Goal: Task Accomplishment & Management: Manage account settings

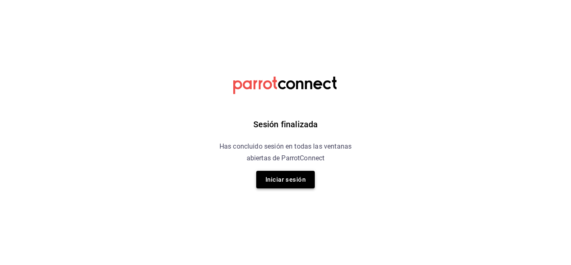
click at [279, 178] on button "Iniciar sesión" at bounding box center [285, 180] width 59 height 18
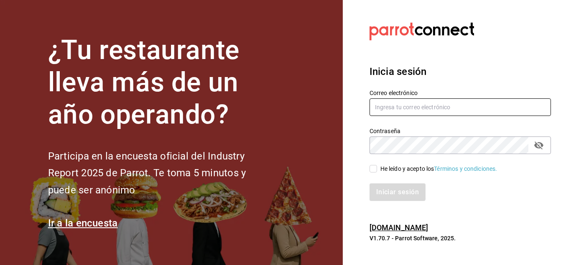
type input "deanbaez91@gmail.com"
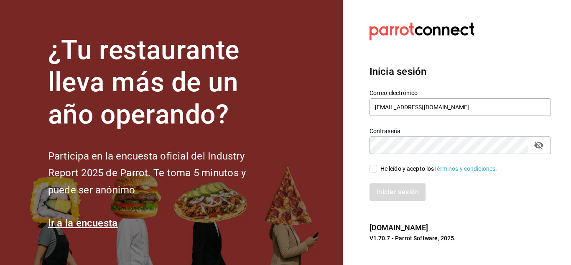
click at [375, 169] on input "He leído y acepto los Términos y condiciones." at bounding box center [374, 169] width 8 height 8
checkbox input "true"
click at [391, 186] on button "Iniciar sesión" at bounding box center [398, 192] width 57 height 18
